Goal: Task Accomplishment & Management: Manage account settings

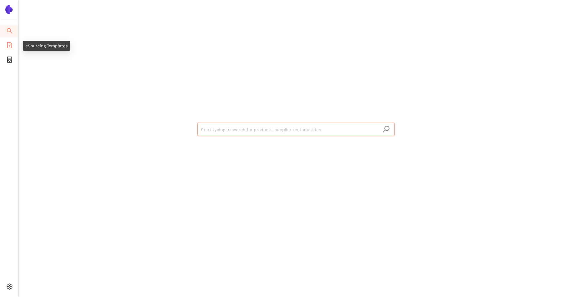
click at [10, 44] on icon "file-add" at bounding box center [9, 45] width 5 height 6
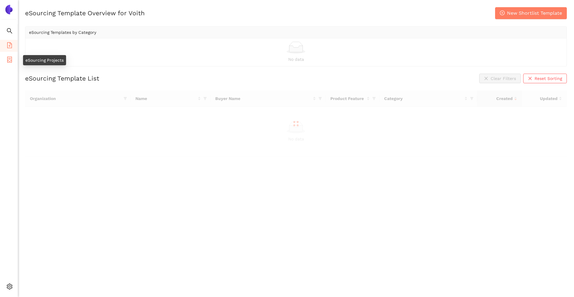
click at [9, 57] on icon "container" at bounding box center [10, 59] width 6 height 6
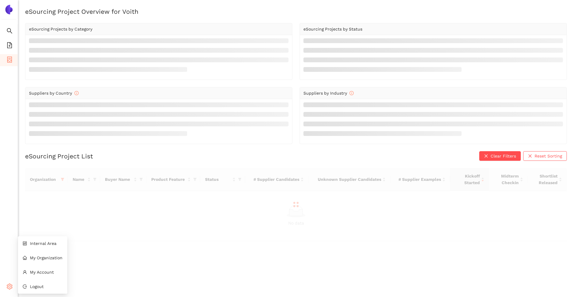
click at [7, 284] on icon "setting" at bounding box center [10, 286] width 6 height 6
click at [27, 286] on li "Logout" at bounding box center [42, 286] width 49 height 12
